Goal: Task Accomplishment & Management: Complete application form

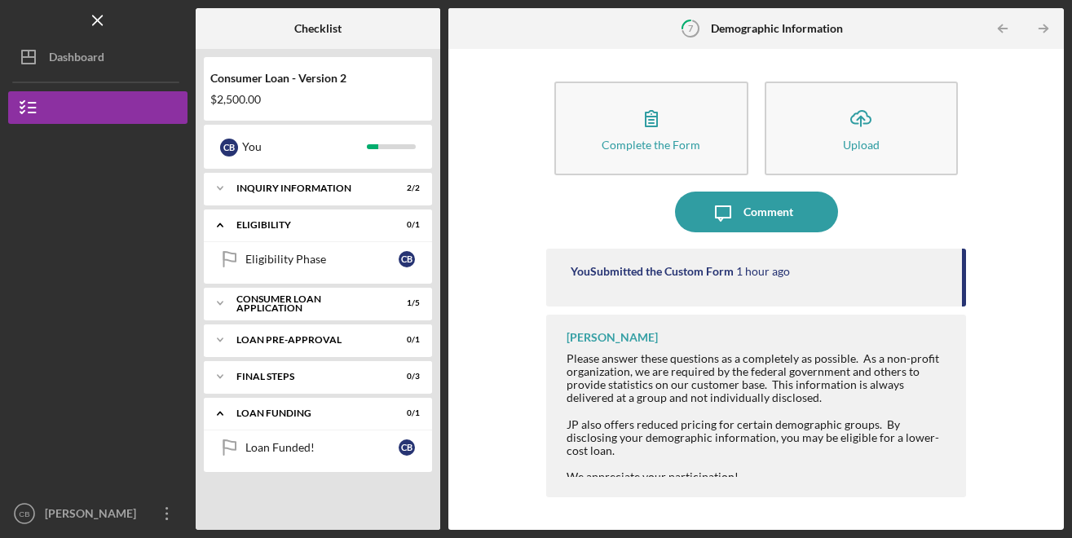
click at [198, 356] on div "Consumer Loan - Version 2 $2,500.00 C B You Icon/Expander Inquiry Information 2…" at bounding box center [318, 289] width 244 height 481
click at [222, 293] on icon "Icon/Expander" at bounding box center [220, 303] width 33 height 33
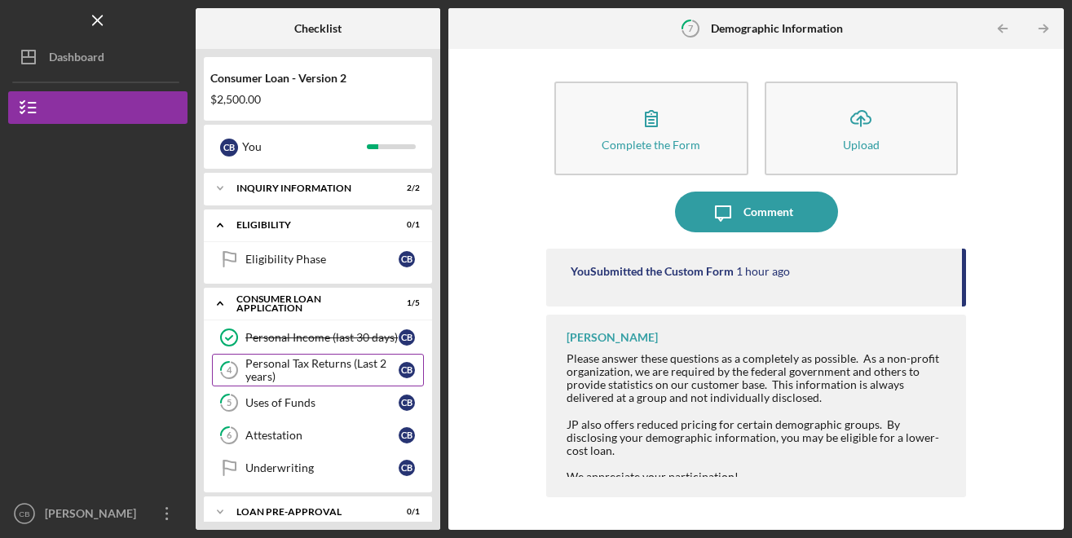
click at [253, 367] on div "Personal Tax Returns (Last 2 years)" at bounding box center [321, 370] width 153 height 26
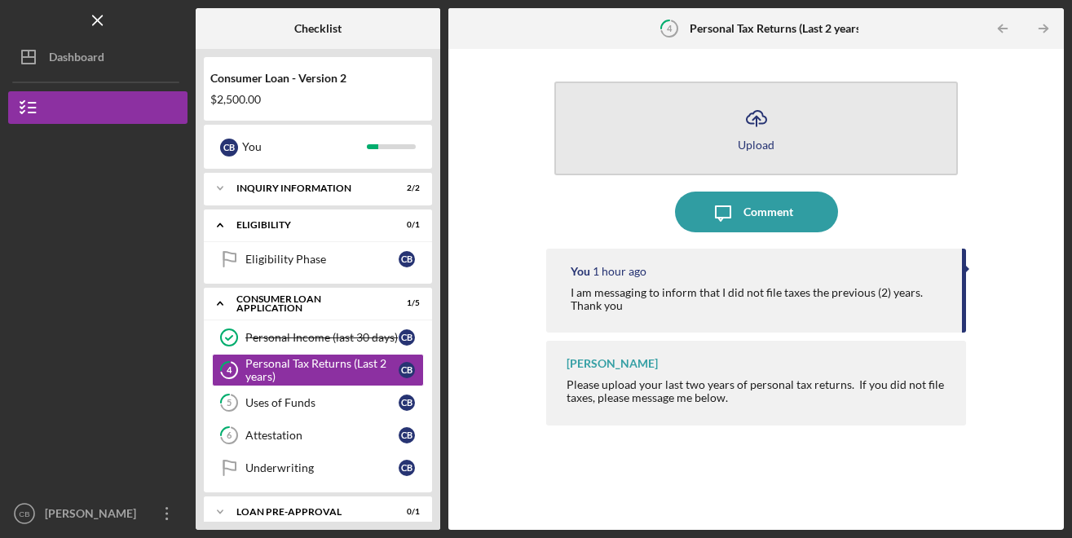
click at [710, 127] on button "Icon/Upload Upload" at bounding box center [755, 128] width 403 height 94
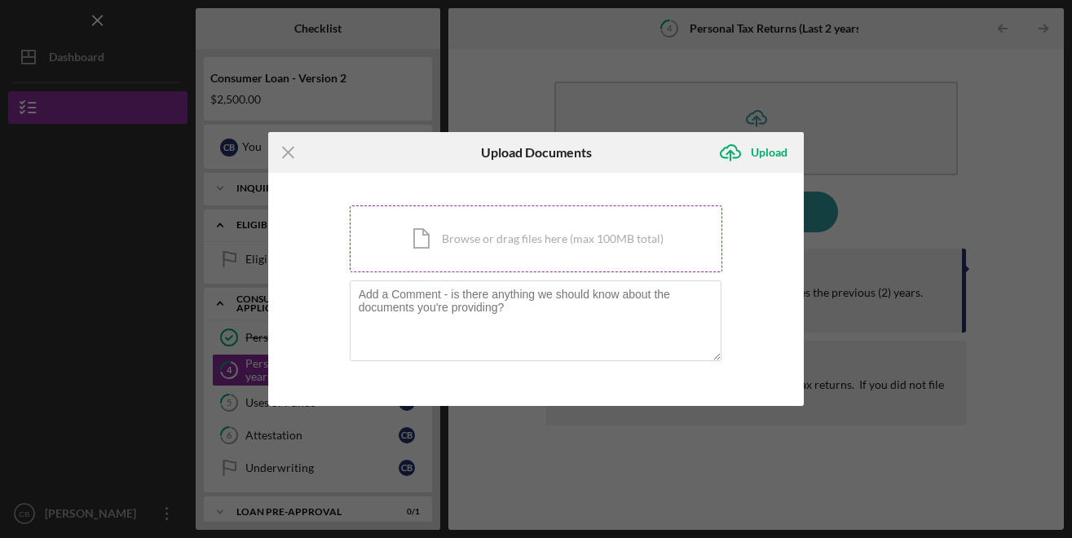
click at [532, 235] on div "Icon/Document Browse or drag files here (max 100MB total) Tap to choose files o…" at bounding box center [536, 238] width 373 height 67
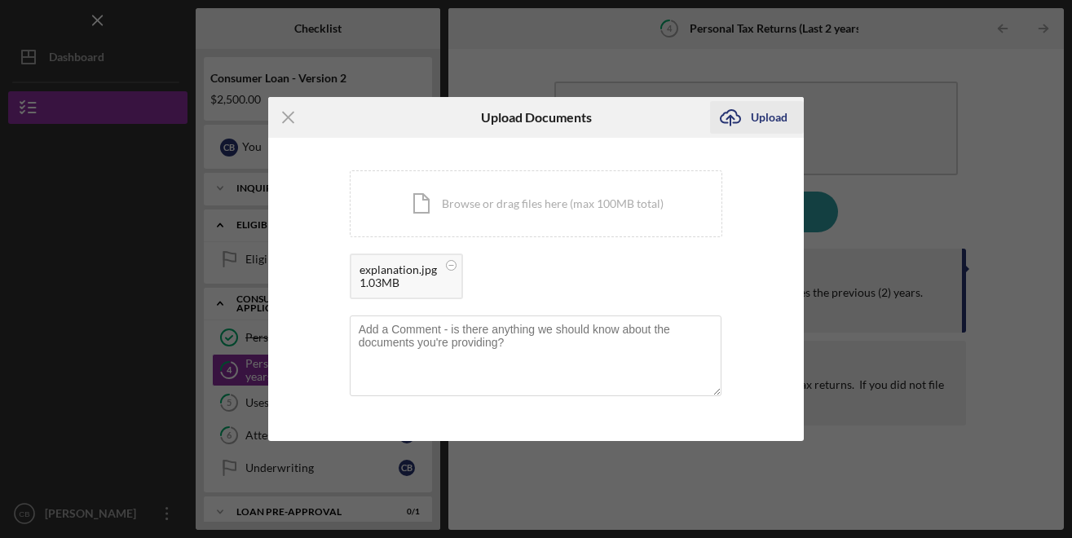
click at [783, 119] on div "Upload" at bounding box center [769, 117] width 37 height 33
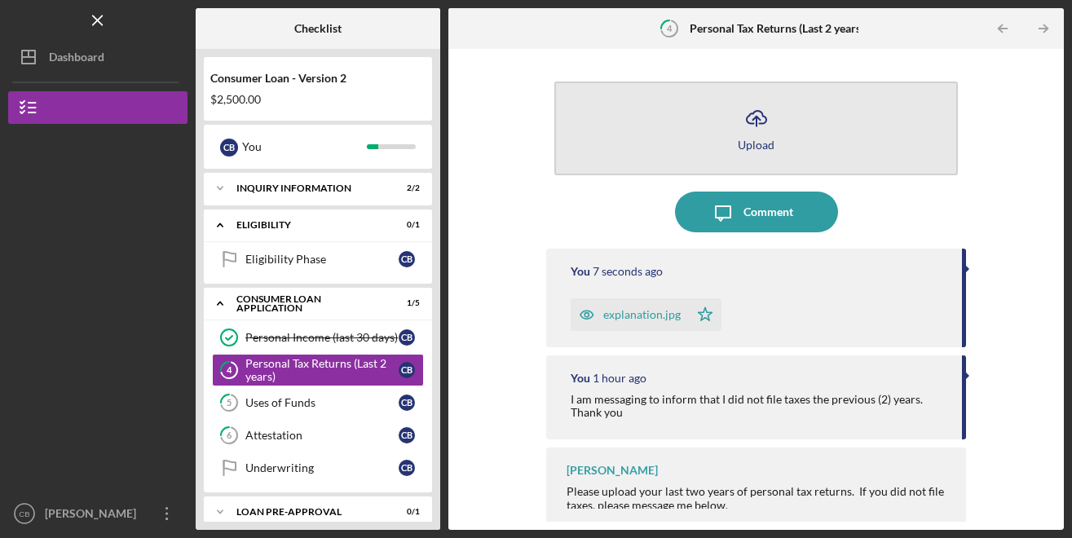
click at [768, 143] on button "Icon/Upload Upload" at bounding box center [755, 128] width 403 height 94
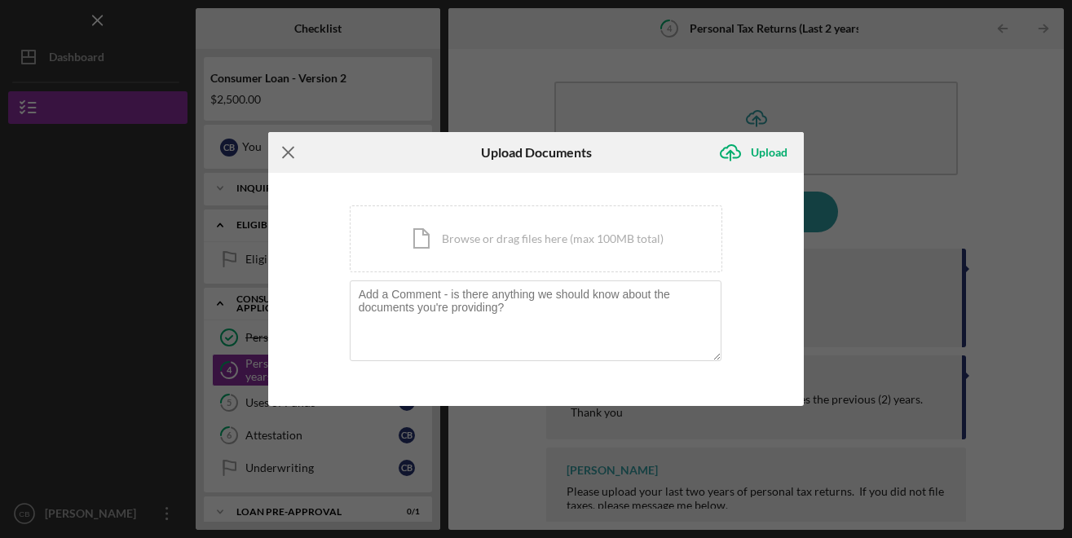
click at [286, 156] on icon "Icon/Menu Close" at bounding box center [288, 152] width 41 height 41
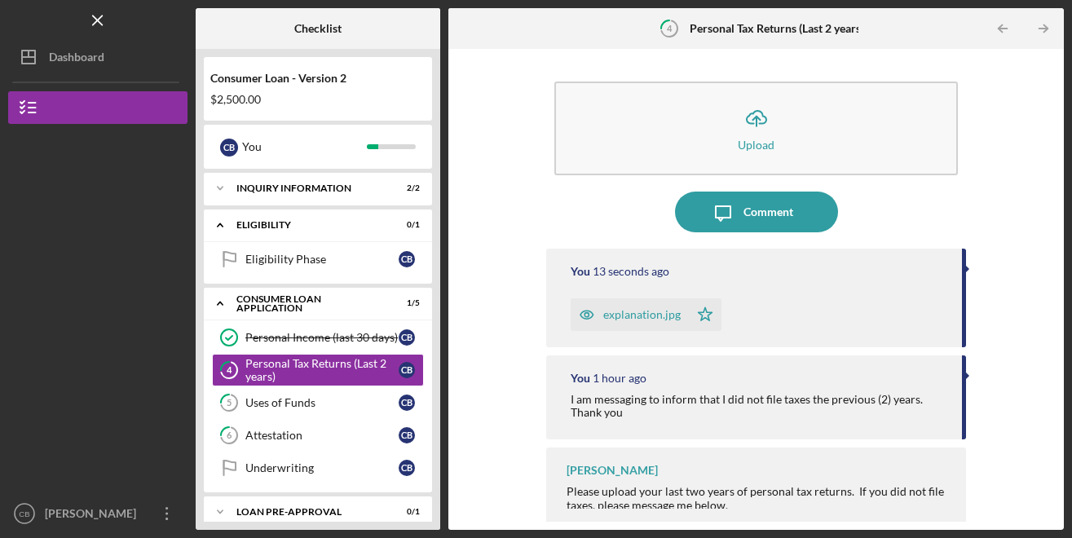
click at [1053, 292] on div "Icon/Upload Upload Icon/Message Comment You 13 seconds ago explanation.jpg Icon…" at bounding box center [755, 289] width 615 height 481
